Goal: Information Seeking & Learning: Find specific fact

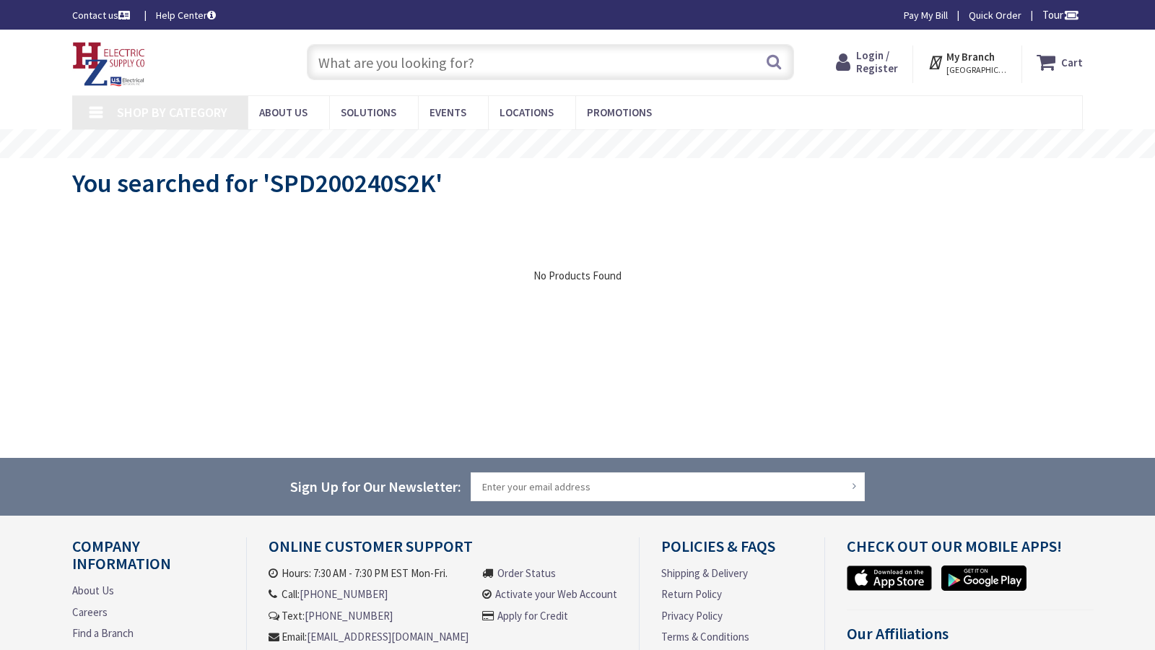
type input "S Blvd Suite C16, Edmond, OK 73013, USA"
